Goal: Task Accomplishment & Management: Manage account settings

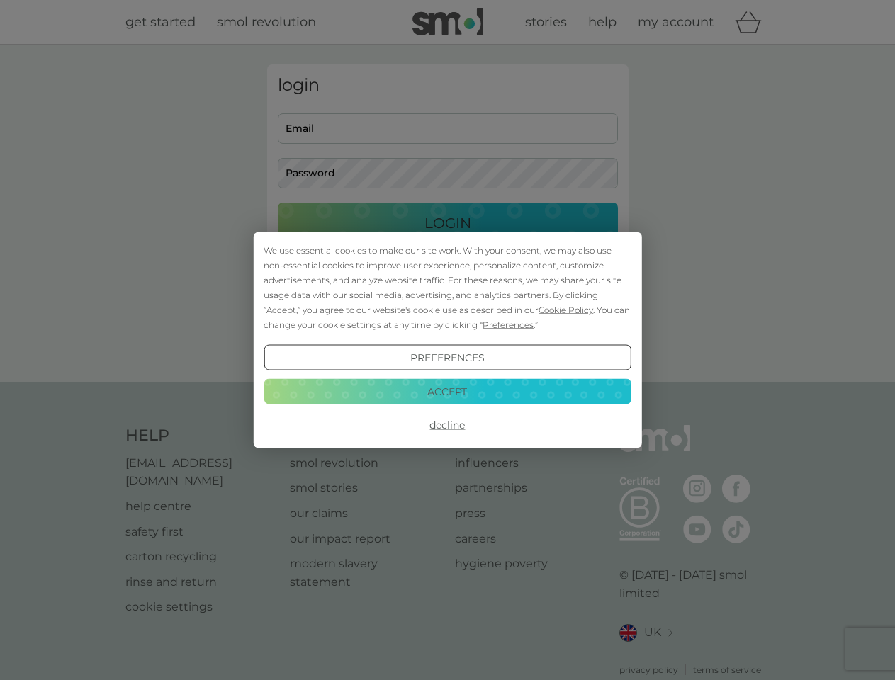
click at [566, 310] on span "Cookie Policy" at bounding box center [565, 310] width 55 height 11
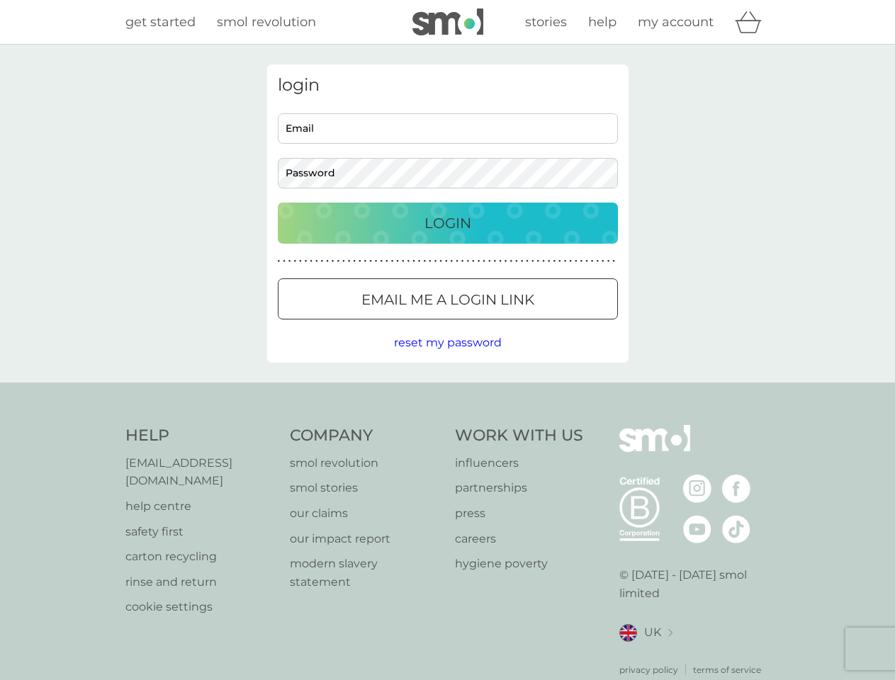
click at [506, 324] on div "login Email Password Login ● ● ● ● ● ● ● ● ● ● ● ● ● ● ● ● ● ● ● ● ● ● ● ● ● ● …" at bounding box center [447, 213] width 361 height 298
click at [447, 358] on div "login Email Password Login ● ● ● ● ● ● ● ● ● ● ● ● ● ● ● ● ● ● ● ● ● ● ● ● ● ● …" at bounding box center [447, 213] width 361 height 298
click at [447, 425] on div "Help [EMAIL_ADDRESS][DOMAIN_NAME] help centre safety first carton recycling rin…" at bounding box center [447, 550] width 645 height 251
click at [447, 391] on div "Help [EMAIL_ADDRESS][DOMAIN_NAME] help centre safety first carton recycling rin…" at bounding box center [447, 550] width 895 height 336
